Goal: Task Accomplishment & Management: Manage account settings

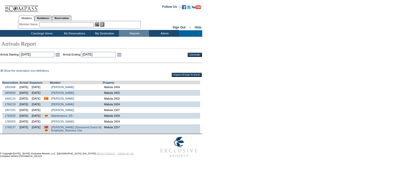
drag, startPoint x: 25, startPoint y: 95, endPoint x: 52, endPoint y: 95, distance: 27.1
click at [52, 95] on tr "1809659 [DATE] [DATE] [GEOGRAPHIC_DATA][PERSON_NAME] Maliula 2402" at bounding box center [101, 93] width 198 height 6
click at [61, 56] on link "Open the calendar popup." at bounding box center [58, 55] width 6 height 6
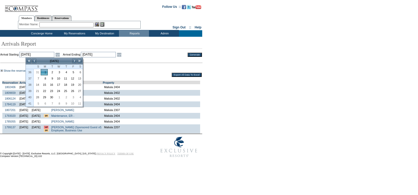
click at [72, 61] on td "[DATE]" at bounding box center [54, 61] width 35 height 6
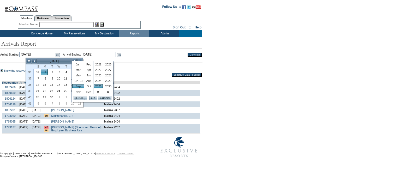
click at [76, 72] on link "Mar" at bounding box center [78, 70] width 12 height 4
click at [106, 64] on link "2026" at bounding box center [108, 64] width 9 height 4
click at [91, 98] on input "OK" at bounding box center [93, 98] width 8 height 5
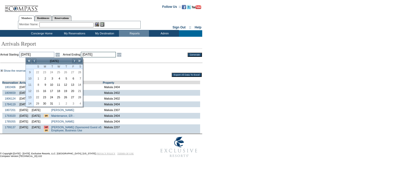
click at [103, 54] on input "9/25/2025" at bounding box center [98, 54] width 35 height 5
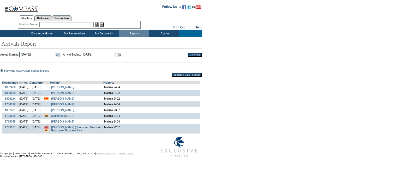
click at [47, 56] on input "9/1/2025" at bounding box center [36, 54] width 35 height 5
click at [61, 55] on link "Open the calendar popup." at bounding box center [58, 55] width 6 height 6
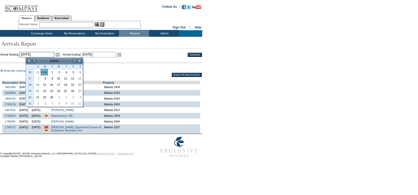
click at [52, 55] on input "9/1/2025" at bounding box center [36, 54] width 35 height 5
click at [129, 69] on table "Show the reservation icon definitions This is the first travel event for this m…" at bounding box center [101, 73] width 202 height 9
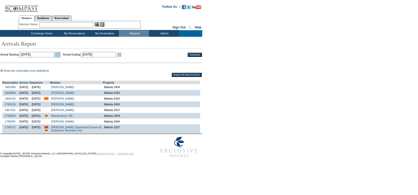
click at [61, 53] on link "Open the calendar popup." at bounding box center [58, 55] width 6 height 6
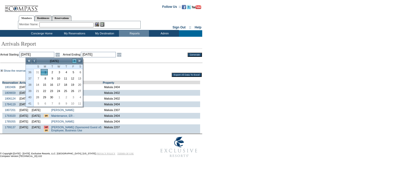
click at [72, 59] on link ">" at bounding box center [74, 60] width 5 height 5
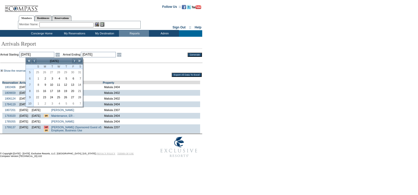
click at [69, 47] on span "Arrivals Report" at bounding box center [101, 43] width 202 height 9
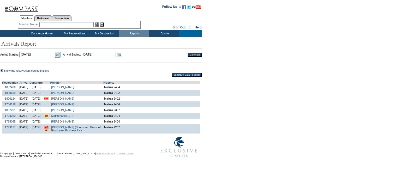
click at [61, 55] on link "Open the calendar popup." at bounding box center [58, 55] width 6 height 6
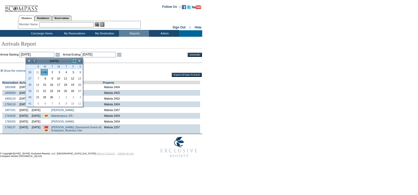
click at [74, 61] on link ">" at bounding box center [74, 60] width 5 height 5
click at [62, 73] on link "2" at bounding box center [65, 72] width 7 height 6
type input "2025-10-02"
type input "10/2/2025"
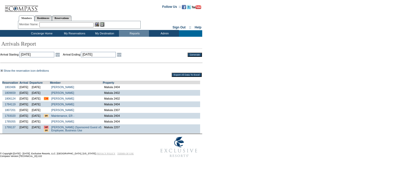
click at [54, 55] on input "10/2/2025" at bounding box center [36, 54] width 35 height 5
click at [61, 53] on link "Open the calendar popup." at bounding box center [58, 55] width 6 height 6
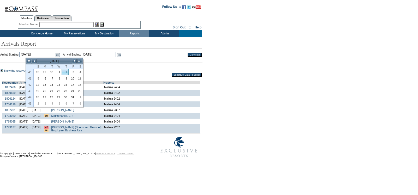
click at [60, 71] on link "1" at bounding box center [58, 72] width 7 height 6
type input "2025-10-01"
type input "10/1/2025"
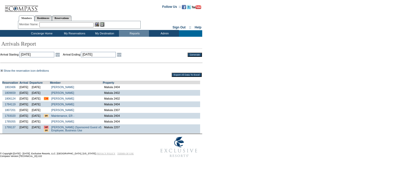
click at [123, 55] on td "Open the calendar popup. << < April 2026 > >> S M T W T F S 14 29 30 31 1 2 3 4…" at bounding box center [119, 55] width 7 height 6
click at [122, 55] on link "Open the calendar popup." at bounding box center [119, 55] width 6 height 6
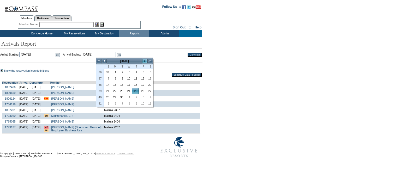
click at [145, 61] on link ">" at bounding box center [144, 60] width 5 height 5
click at [141, 97] on link "31" at bounding box center [142, 97] width 7 height 6
type input "2025-10-31"
type input "10/31/2025"
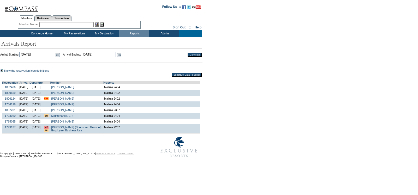
click at [200, 53] on input "Generate" at bounding box center [195, 55] width 14 height 4
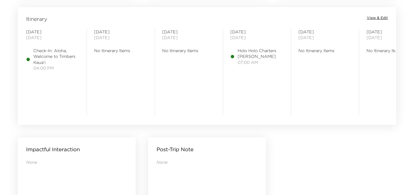
scroll to position [429, 0]
click at [380, 20] on div "Itinerary View & Edit" at bounding box center [207, 17] width 377 height 7
click at [378, 17] on span "View & Edit" at bounding box center [377, 16] width 21 height 5
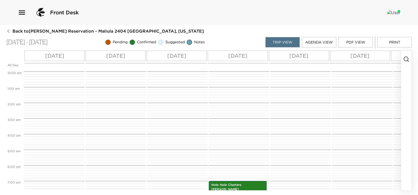
scroll to position [110, 0]
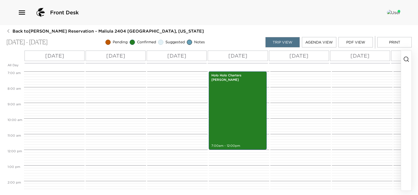
click at [405, 61] on icon "button" at bounding box center [406, 59] width 6 height 6
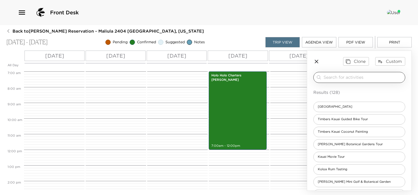
click at [353, 73] on div "​" at bounding box center [359, 77] width 92 height 11
click at [353, 75] on div "​" at bounding box center [359, 77] width 92 height 11
click at [353, 75] on input "search" at bounding box center [363, 77] width 79 height 6
click at [353, 77] on input "search" at bounding box center [363, 77] width 79 height 6
click at [350, 79] on input "search" at bounding box center [363, 77] width 79 height 6
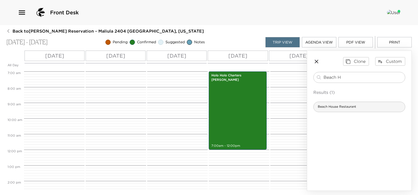
type input "Beach H"
click at [346, 107] on span "Beach House Restaurant" at bounding box center [337, 107] width 47 height 4
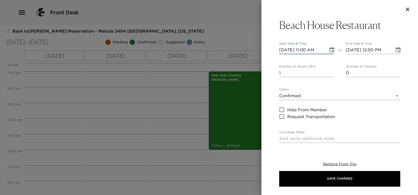
click at [281, 48] on input "09/03/2025 11:00 AM" at bounding box center [301, 50] width 45 height 8
type input "09/05/2025 11:00 AM"
type input "09/05/2025 12:00 PM"
click at [307, 51] on input "09/05/2025 11:00 AM" at bounding box center [301, 50] width 45 height 8
type input "09/05/2025 07:30 PM"
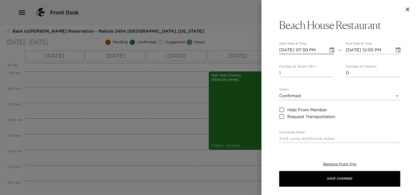
type input "09/05/2025 08:30 PM"
type input "09/05/2025 07:30 PM"
drag, startPoint x: 284, startPoint y: 75, endPoint x: 260, endPoint y: 74, distance: 24.3
click at [260, 74] on div "Beach House Restaurant Start Date & Time 09/05/2025 07:30 PM to End Date & Time…" at bounding box center [209, 97] width 418 height 195
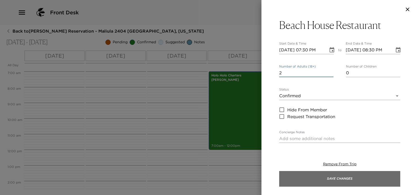
type input "2"
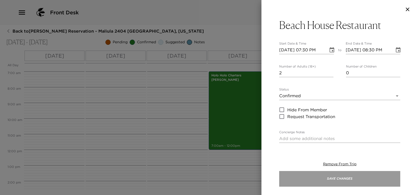
click at [331, 175] on button "Save Changes" at bounding box center [339, 179] width 121 height 16
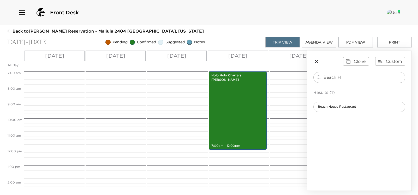
click at [312, 63] on div "Clone Custom Beach H ​ Results (1) Beach House Restaurant" at bounding box center [359, 84] width 104 height 67
click at [314, 62] on icon "button" at bounding box center [316, 61] width 6 height 6
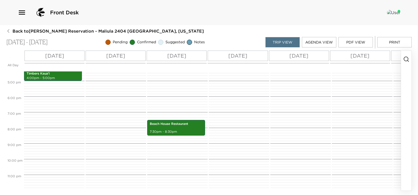
scroll to position [261, 0]
click at [396, 44] on button "Print" at bounding box center [394, 42] width 34 height 10
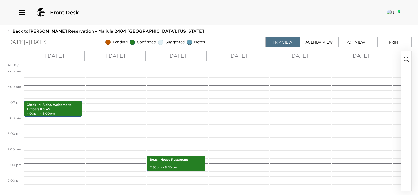
scroll to position [130, 0]
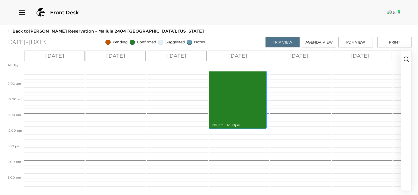
click at [237, 113] on div "Holo Holo Charters Snorkel Sail 7:00am - 12:00pm" at bounding box center [237, 90] width 55 height 77
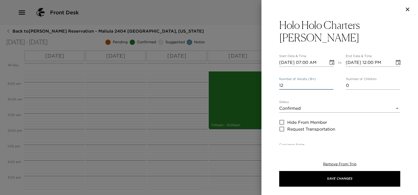
drag, startPoint x: 286, startPoint y: 85, endPoint x: 271, endPoint y: 84, distance: 14.7
click at [271, 84] on div "Holo Holo Charters Snorkel Sail Start Date & Time 09/06/2025 07:00 AM to End Da…" at bounding box center [339, 82] width 157 height 126
type input "2"
click at [319, 174] on button "Save Changes" at bounding box center [339, 179] width 121 height 16
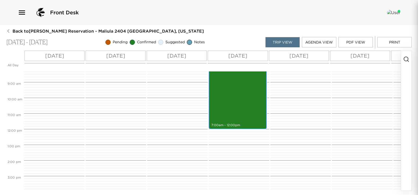
scroll to position [110, 0]
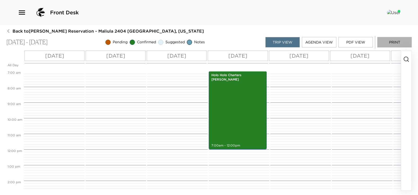
click at [393, 38] on button "Print" at bounding box center [394, 42] width 34 height 10
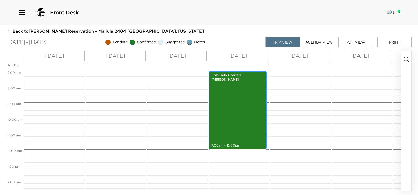
click at [240, 106] on div "Holo Holo Charters Snorkel Sail 7:00am - 12:00pm" at bounding box center [237, 110] width 55 height 77
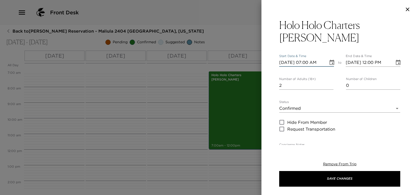
click at [279, 61] on input "09/06/2025 07:00 AM" at bounding box center [301, 62] width 45 height 8
type input "09/07/2025 07:00 AM"
type input "09/07/2025 08:00 AM"
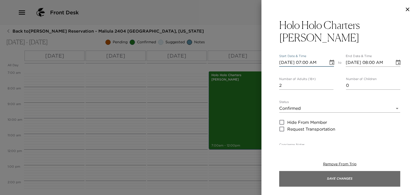
type input "09/07/2025 07:00 AM"
click at [358, 175] on button "Save Changes" at bounding box center [339, 179] width 121 height 16
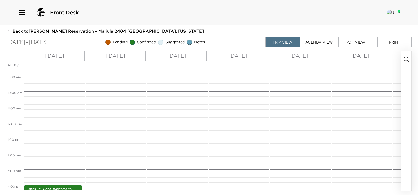
scroll to position [162, 0]
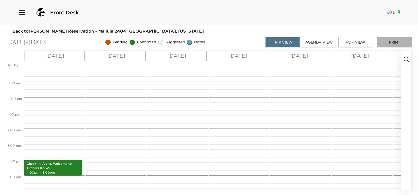
click at [398, 43] on button "Print" at bounding box center [394, 42] width 34 height 10
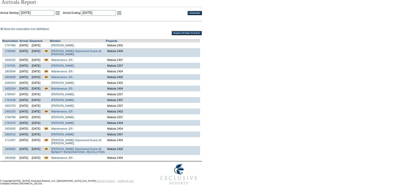
scroll to position [49, 0]
click at [385, 62] on div "Show the reservation icon definitions This is the first travel event for this m…" at bounding box center [206, 94] width 412 height 135
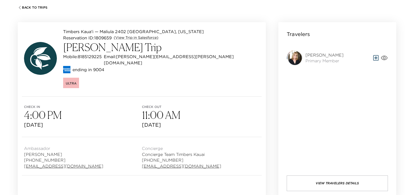
scroll to position [52, 0]
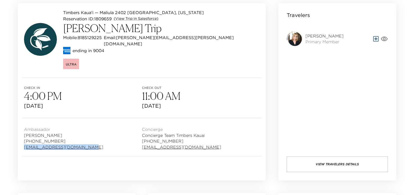
drag, startPoint x: 93, startPoint y: 142, endPoint x: 25, endPoint y: 141, distance: 68.9
click at [25, 141] on div "Ambassador Meredith Crum (303) 493-6059 mcrum@exclusiveresorts.com" at bounding box center [83, 137] width 118 height 26
copy link "mcrum@exclusiveresorts.com"
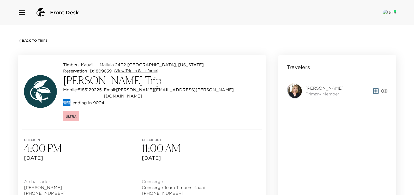
scroll to position [52, 0]
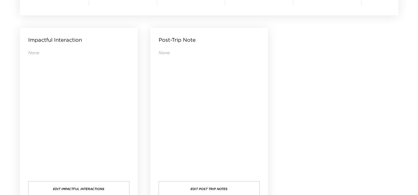
scroll to position [554, 0]
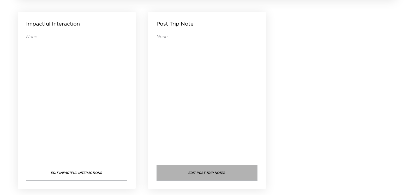
click at [219, 173] on button "Edit Post Trip Notes" at bounding box center [207, 173] width 101 height 16
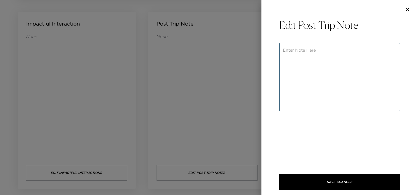
paste textarea "Pre-arrival communication was handled with Darla and her assistant, Jessica. Je…"
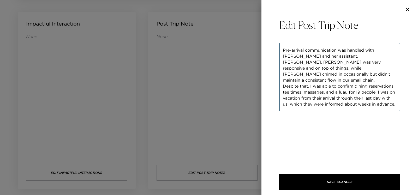
scroll to position [66, 0]
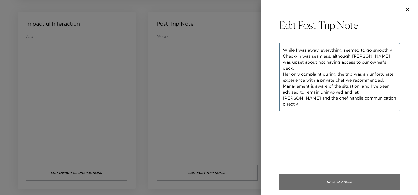
type textarea "Pre-arrival communication was handled with Darla and her assistant, Jessica. Je…"
click at [326, 179] on button "Save Changes" at bounding box center [339, 182] width 121 height 16
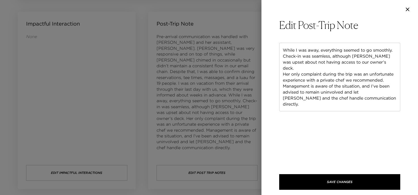
click at [406, 10] on icon "button" at bounding box center [407, 9] width 6 height 6
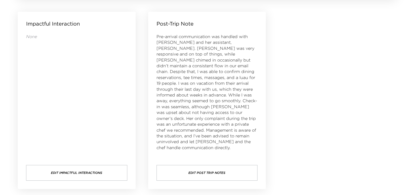
click at [212, 172] on button "Edit Post Trip Notes" at bounding box center [207, 173] width 101 height 16
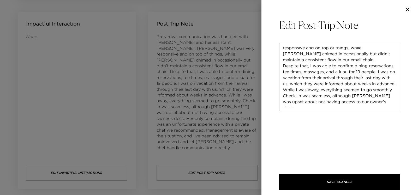
scroll to position [8, 0]
click at [314, 87] on textarea "Pre-arrival communication was handled with Darla and her assistant, Jessica. Je…" at bounding box center [340, 77] width 114 height 60
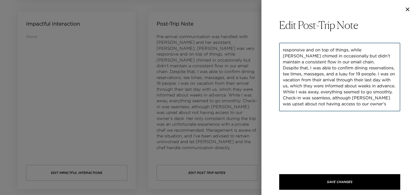
scroll to position [29, 0]
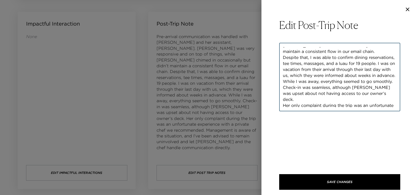
click at [291, 91] on textarea "Pre-arrival communication was handled with Darla and her assistant, Jessica. Je…" at bounding box center [340, 77] width 114 height 60
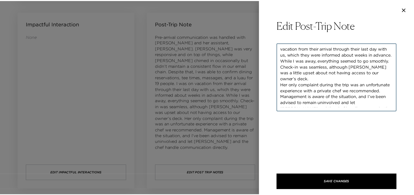
scroll to position [60, 0]
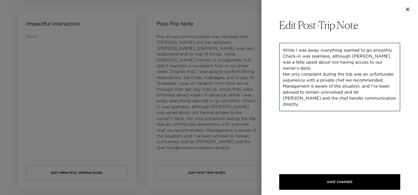
click at [371, 92] on textarea "Pre-arrival communication was handled with Darla and her assistant, Jessica. Je…" at bounding box center [340, 77] width 114 height 60
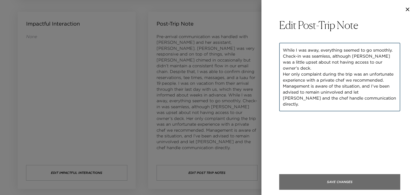
type textarea "Pre-arrival communication was handled with Darla and her assistant, Jessica. Je…"
click at [369, 179] on button "Save Changes" at bounding box center [339, 182] width 121 height 16
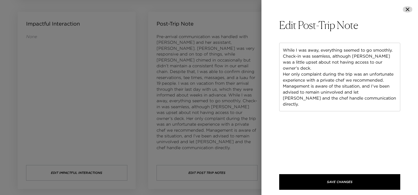
click at [410, 10] on icon "button" at bounding box center [407, 9] width 6 height 6
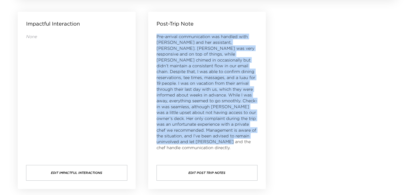
drag, startPoint x: 254, startPoint y: 140, endPoint x: 153, endPoint y: 34, distance: 146.0
click at [153, 34] on div "Post-Trip Note Pre-arrival communication was handled with Darla and her assista…" at bounding box center [207, 100] width 118 height 177
copy span "Pre-arrival communication was handled with Darla and her assistant, Jessica. Je…"
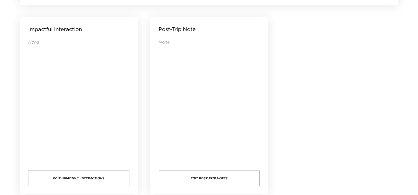
scroll to position [554, 0]
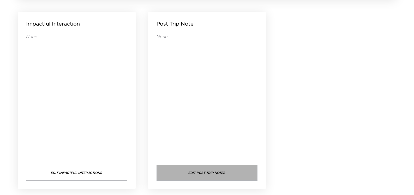
click at [200, 169] on button "Edit Post Trip Notes" at bounding box center [207, 173] width 101 height 16
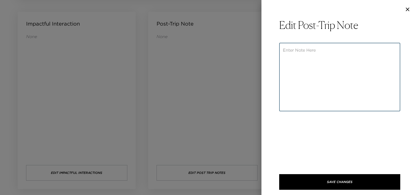
click at [329, 93] on textarea at bounding box center [340, 77] width 114 height 60
paste textarea "Pre-arrival communication was handled with [PERSON_NAME] and her assistant, [PE…"
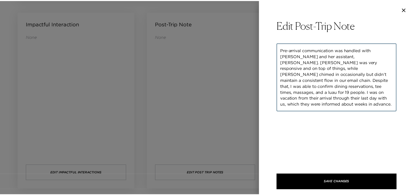
scroll to position [42, 0]
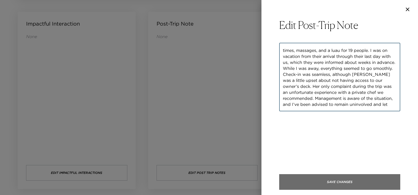
type textarea "Pre-arrival communication was handled with [PERSON_NAME] and her assistant, [PE…"
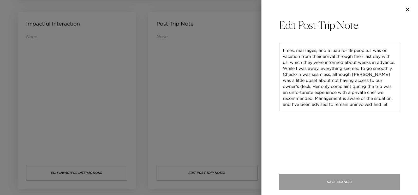
click at [333, 184] on button "Save Changes" at bounding box center [339, 182] width 121 height 16
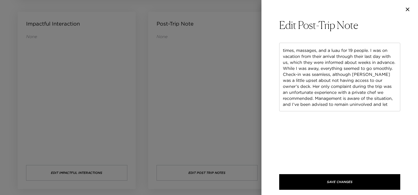
click at [408, 10] on icon "button" at bounding box center [407, 9] width 6 height 6
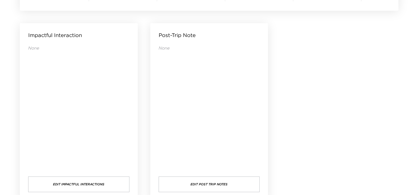
scroll to position [554, 0]
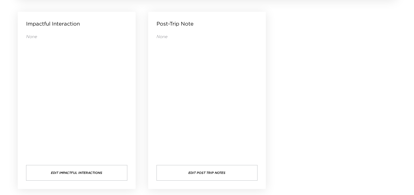
click at [209, 177] on button "Edit Post Trip Notes" at bounding box center [207, 173] width 101 height 16
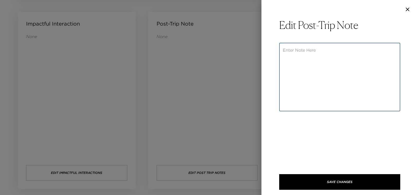
paste textarea "Pre-arrival communication was handled with Darla and her assistant, Jessica. Je…"
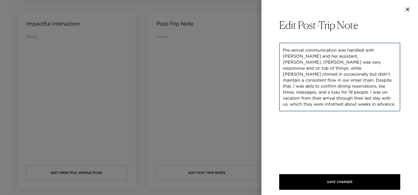
scroll to position [42, 0]
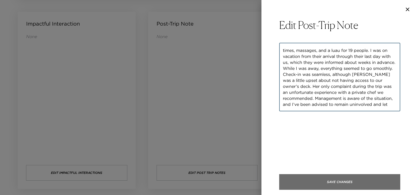
type textarea "Pre-arrival communication was handled with Darla and her assistant, Jessica. Je…"
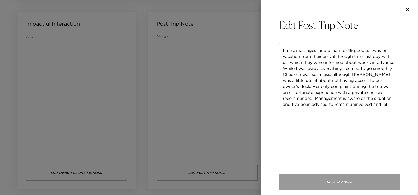
click at [339, 184] on button "Save Changes" at bounding box center [339, 182] width 121 height 16
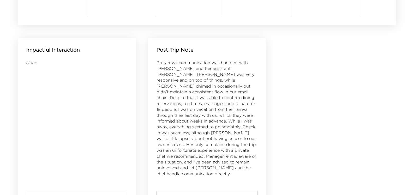
scroll to position [554, 0]
